Goal: Transaction & Acquisition: Purchase product/service

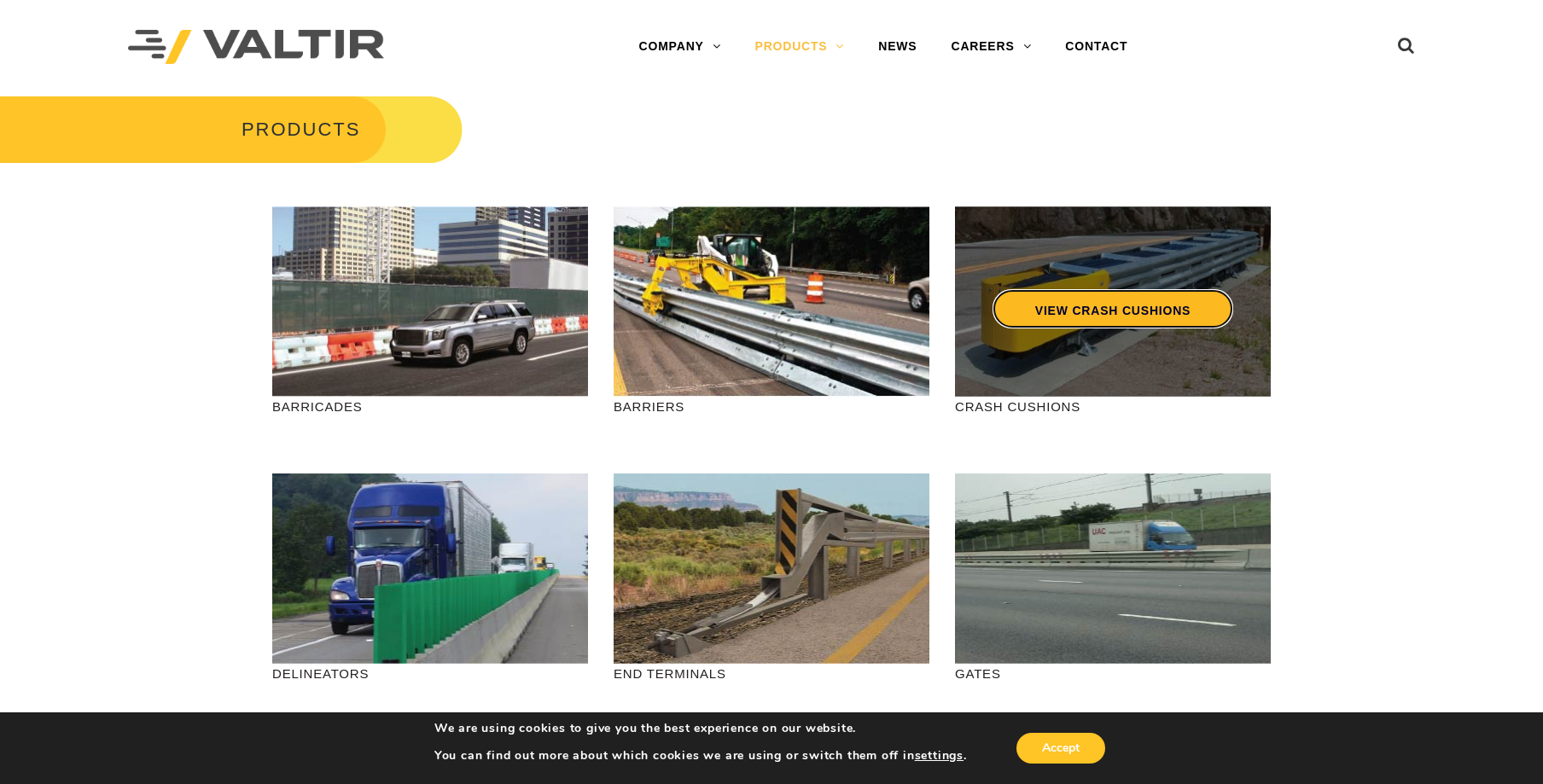
click at [1124, 313] on link "VIEW CRASH CUSHIONS" at bounding box center [1112, 309] width 241 height 40
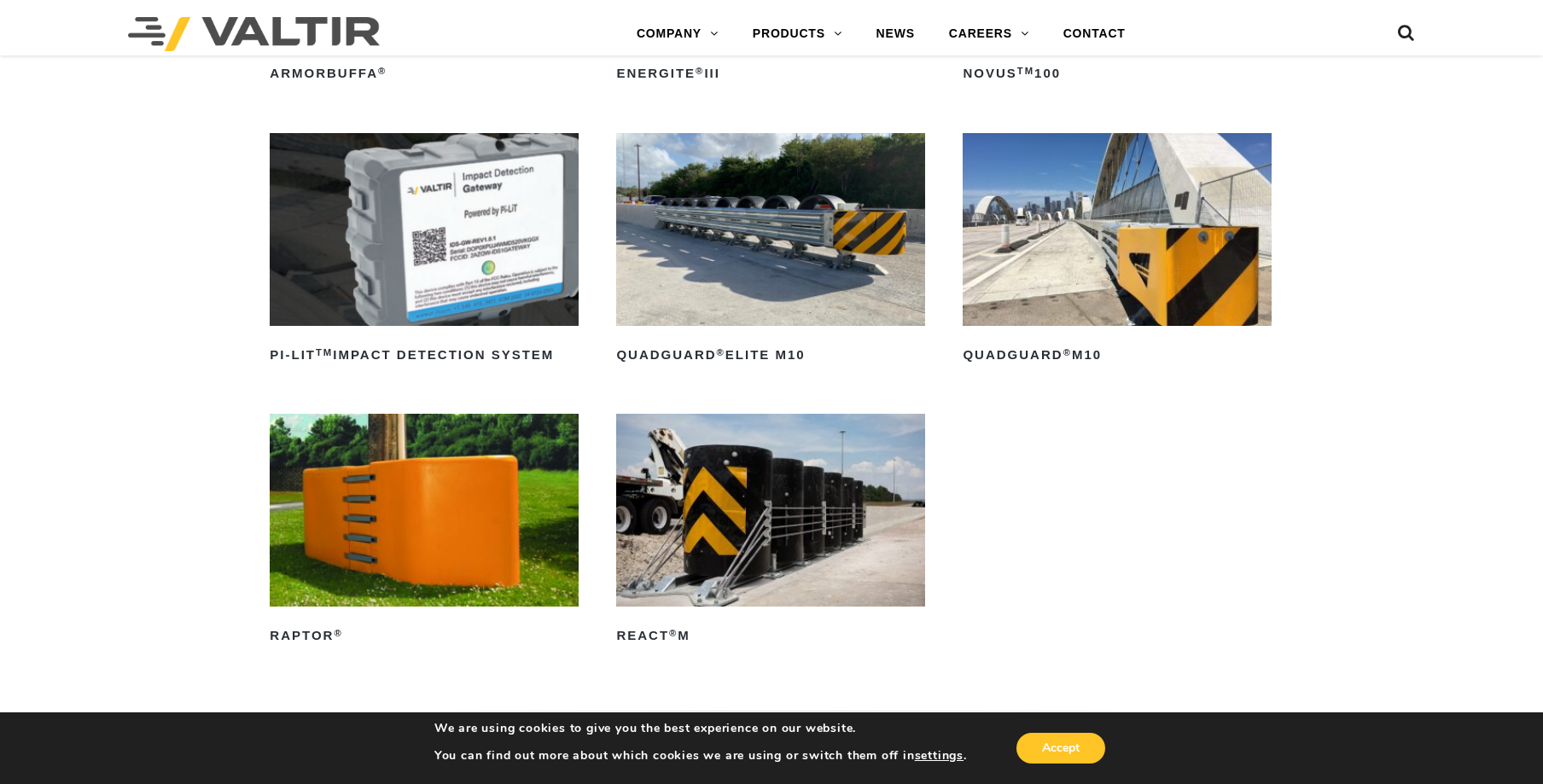
scroll to position [256, 0]
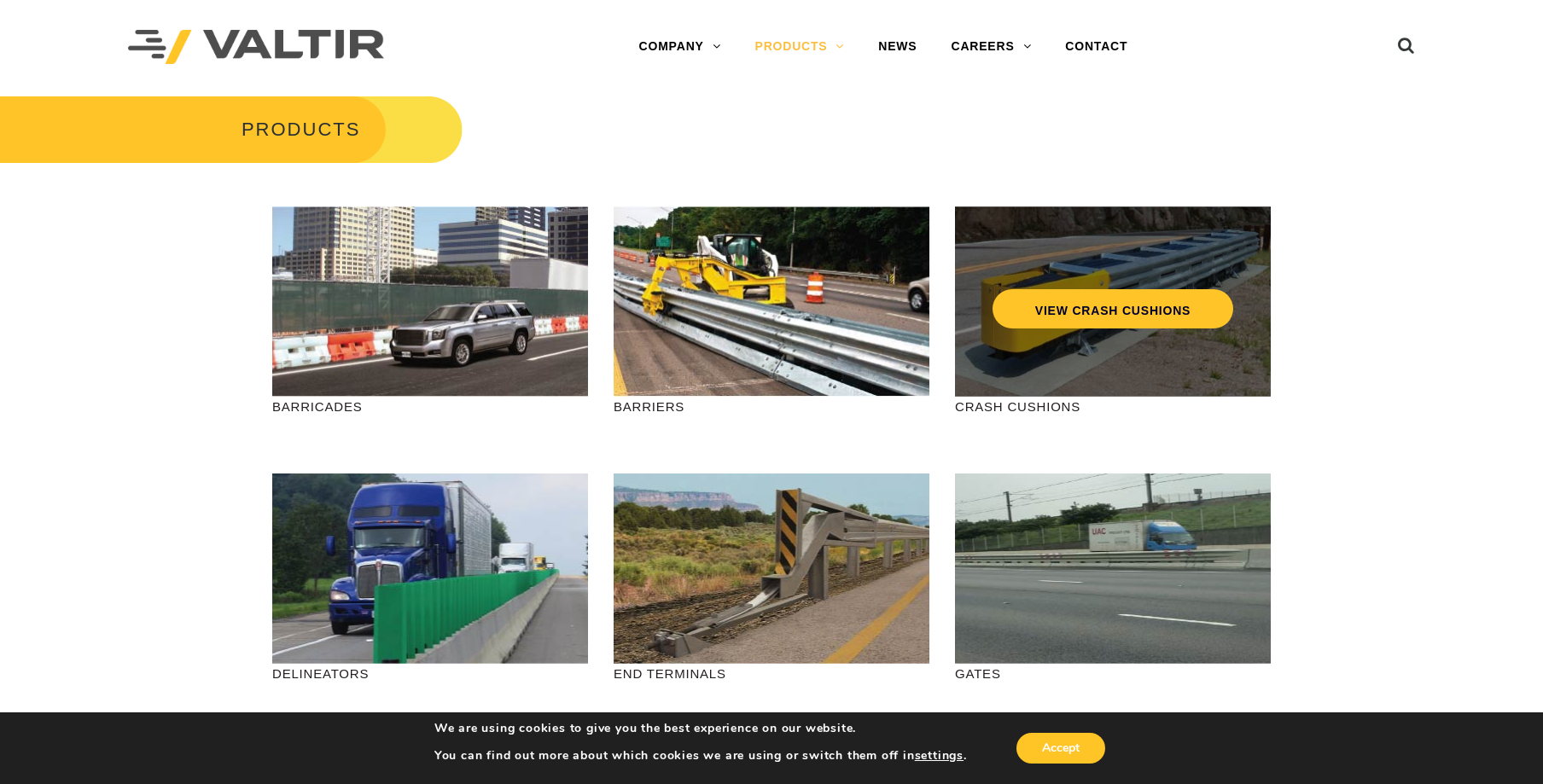
scroll to position [171, 0]
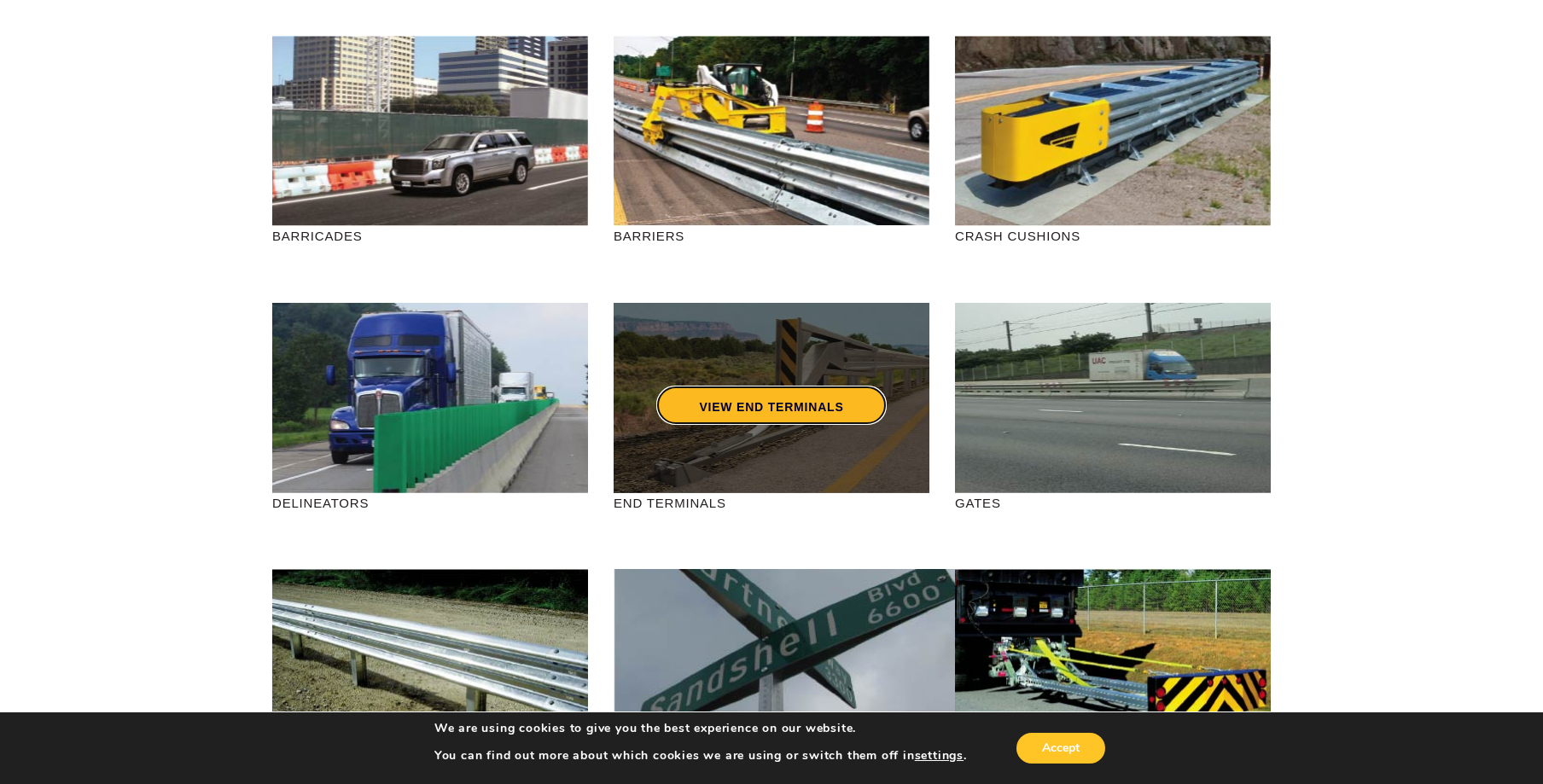
click at [763, 407] on link "VIEW END TERMINALS" at bounding box center [771, 405] width 230 height 40
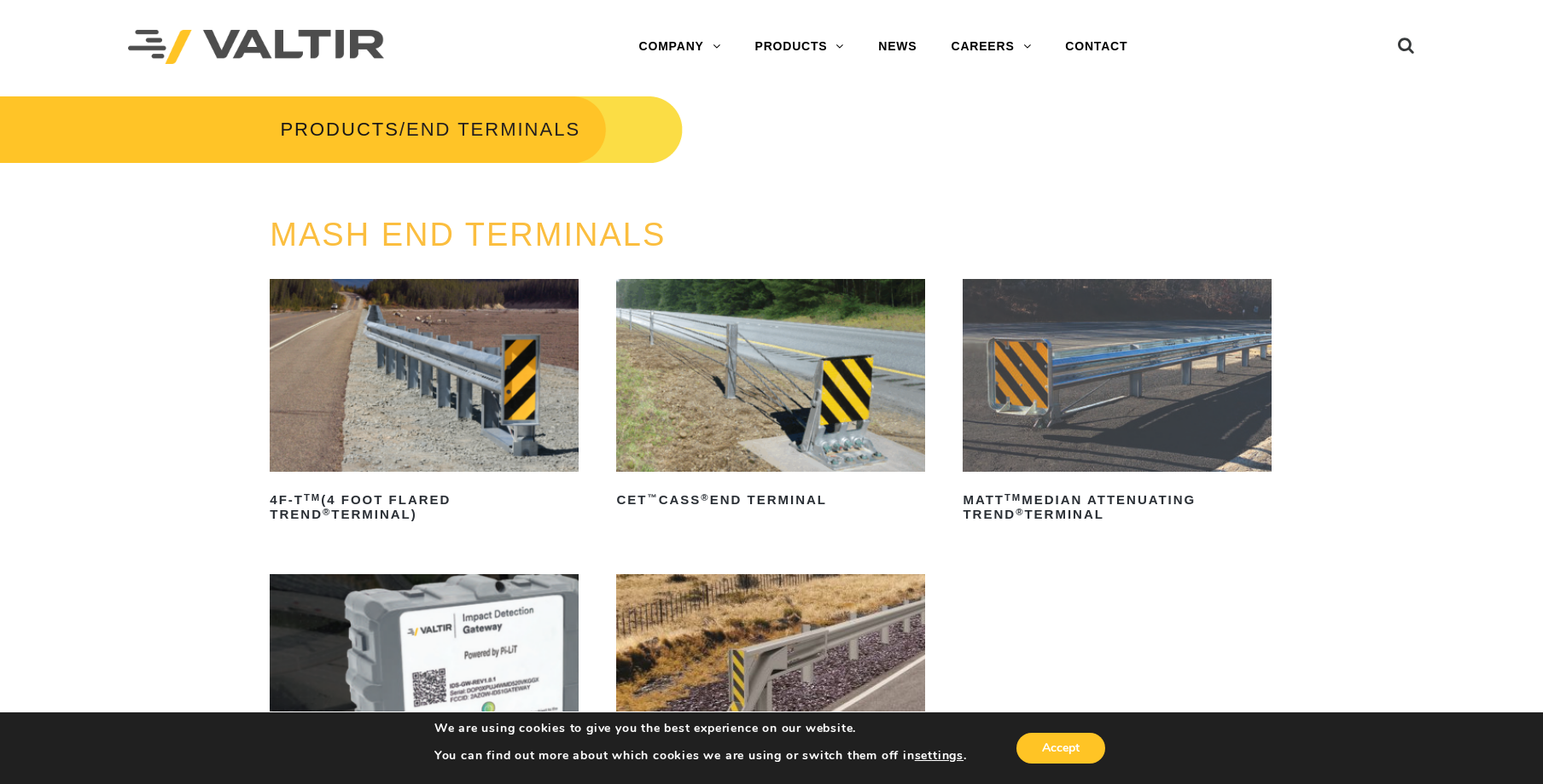
scroll to position [171, 0]
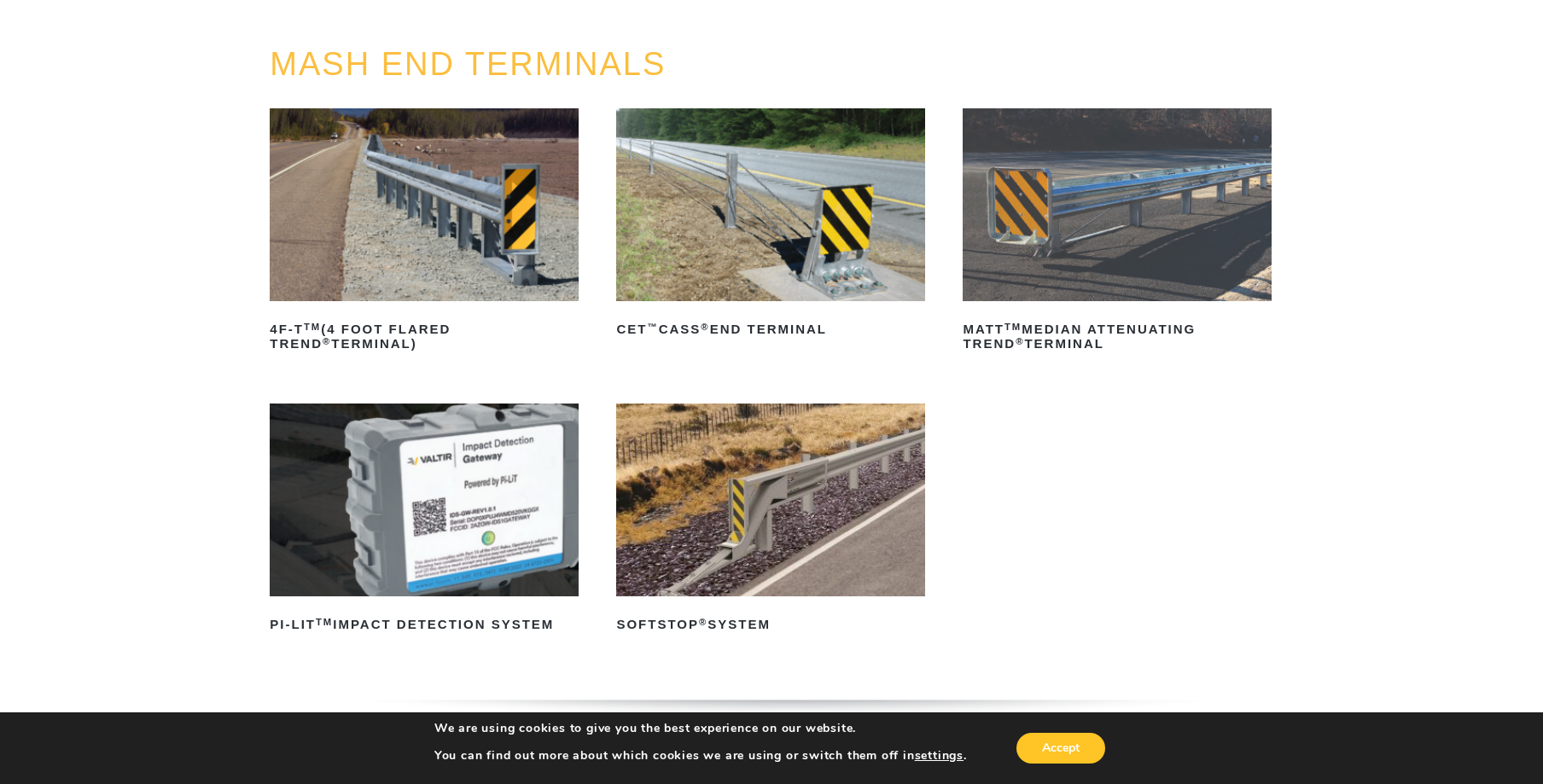
click at [1089, 267] on img at bounding box center [1117, 205] width 308 height 193
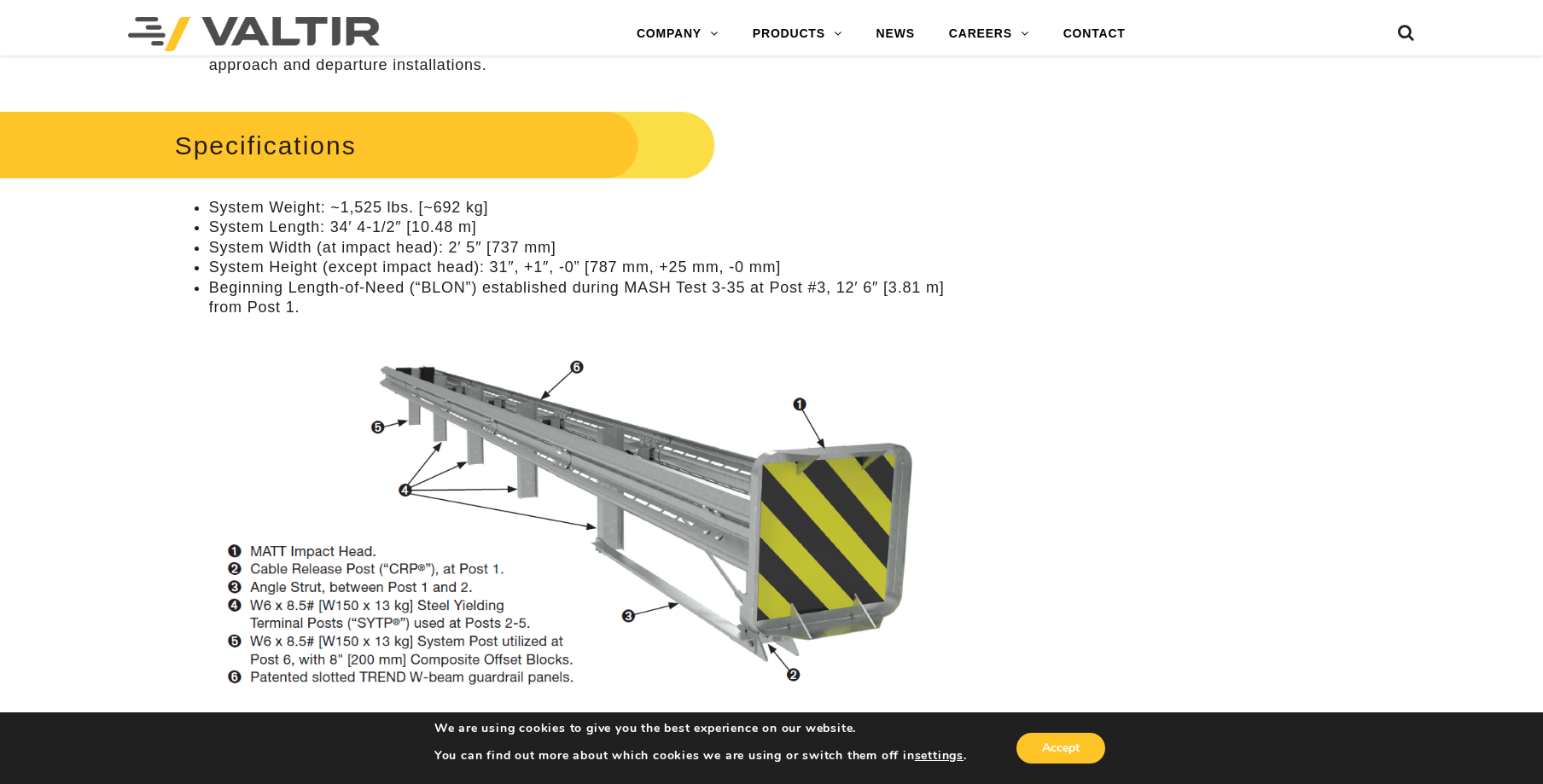
scroll to position [1625, 0]
